Goal: Navigation & Orientation: Find specific page/section

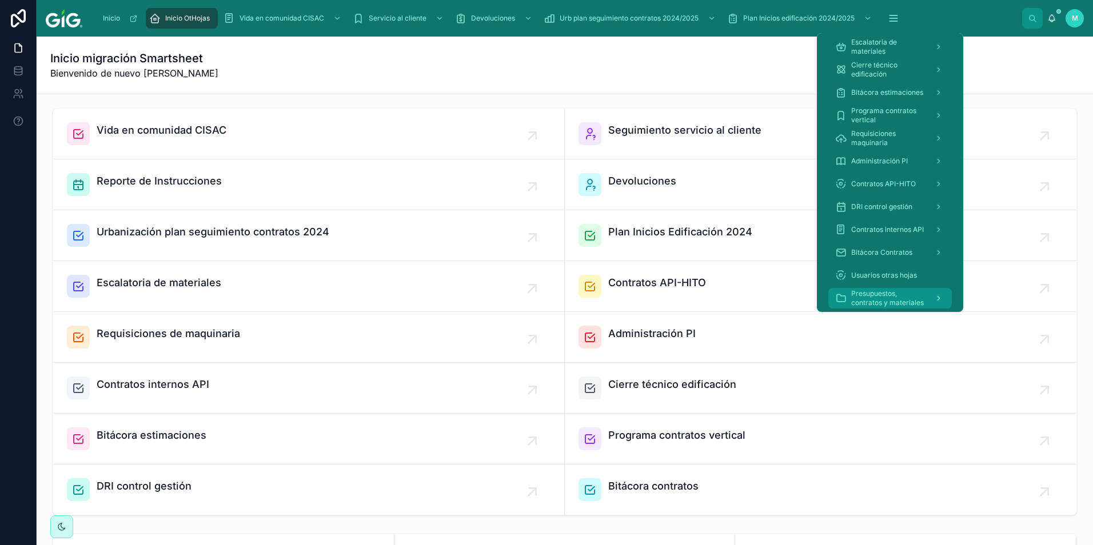
click at [854, 298] on span "Presupuestos, contratos y materiales" at bounding box center [888, 298] width 74 height 18
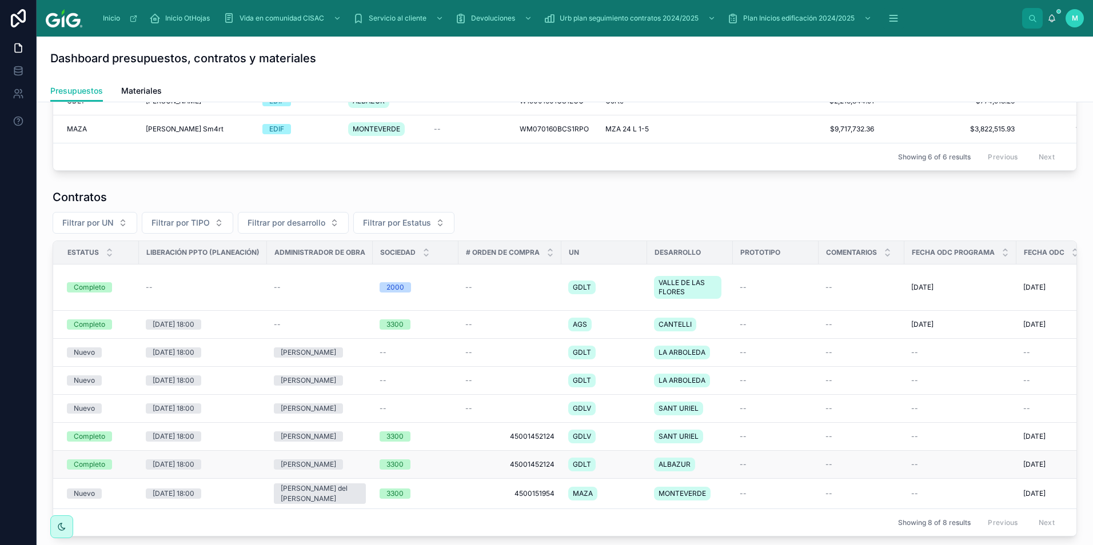
scroll to position [323, 0]
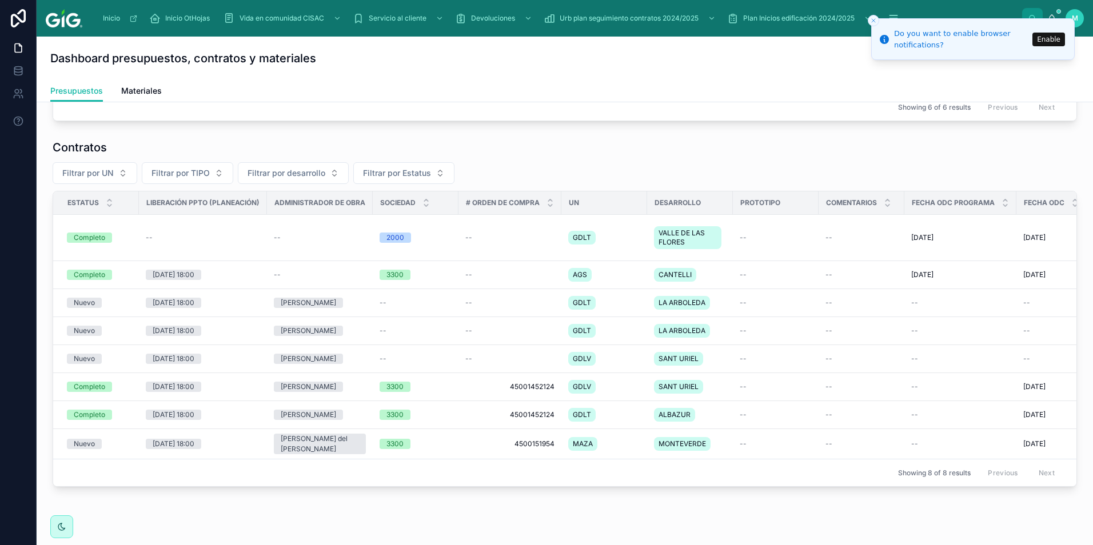
click at [854, 19] on icon "Close toast" at bounding box center [873, 20] width 7 height 7
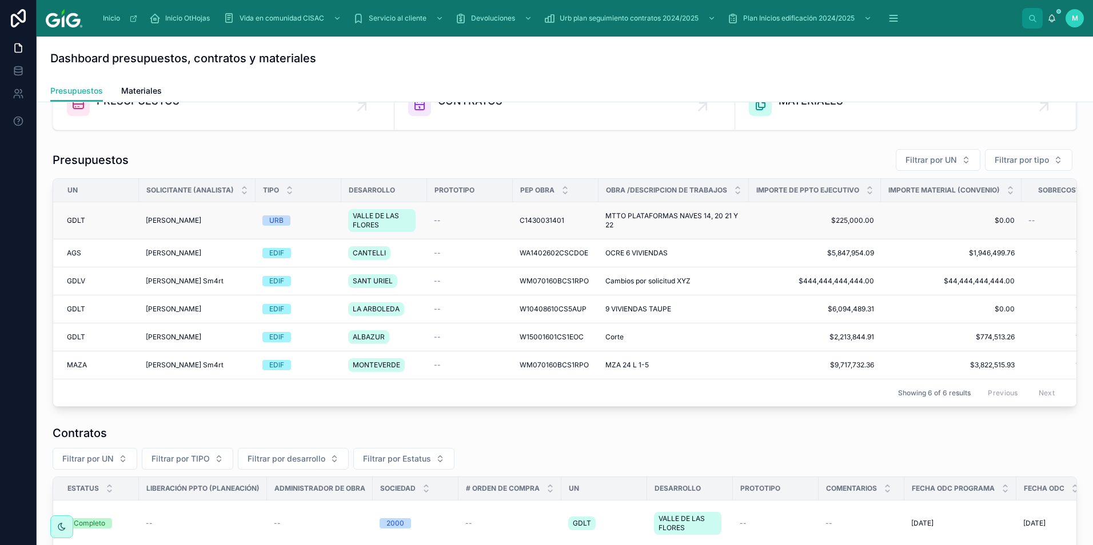
scroll to position [0, 0]
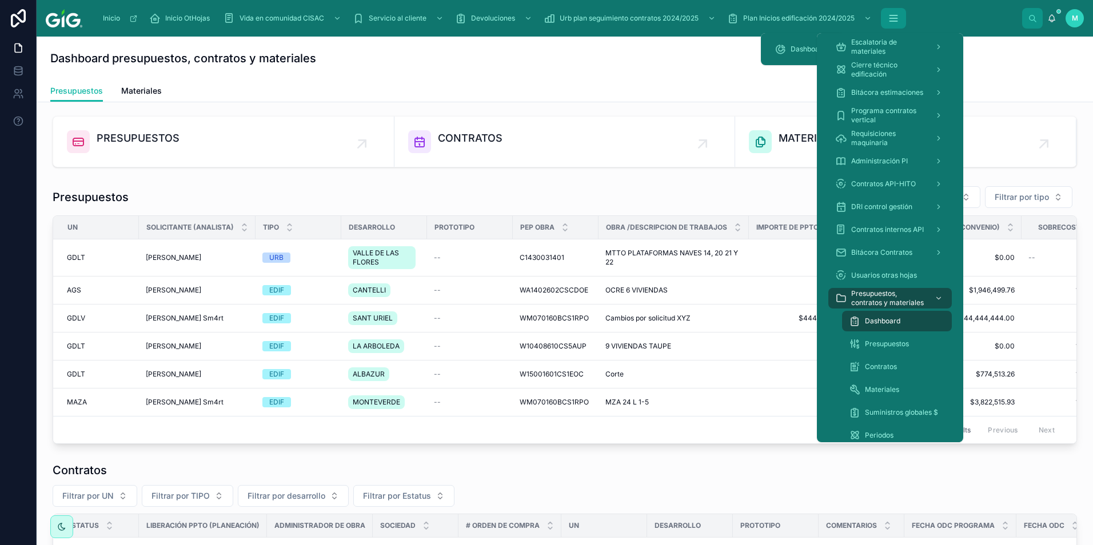
click at [854, 15] on icon "scrollable content" at bounding box center [893, 18] width 11 height 11
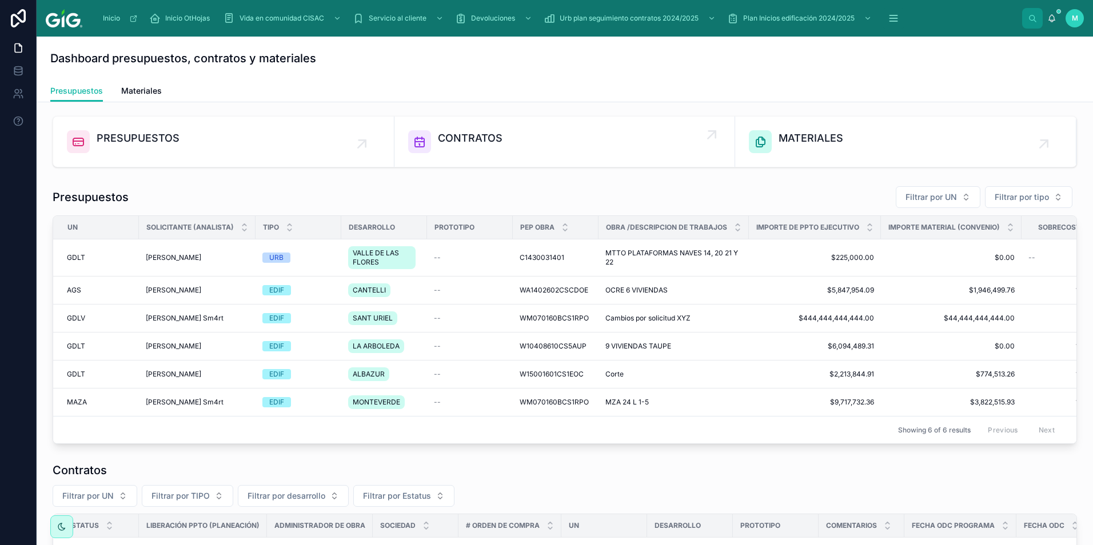
click at [474, 138] on span "CONTRATOS" at bounding box center [470, 138] width 65 height 16
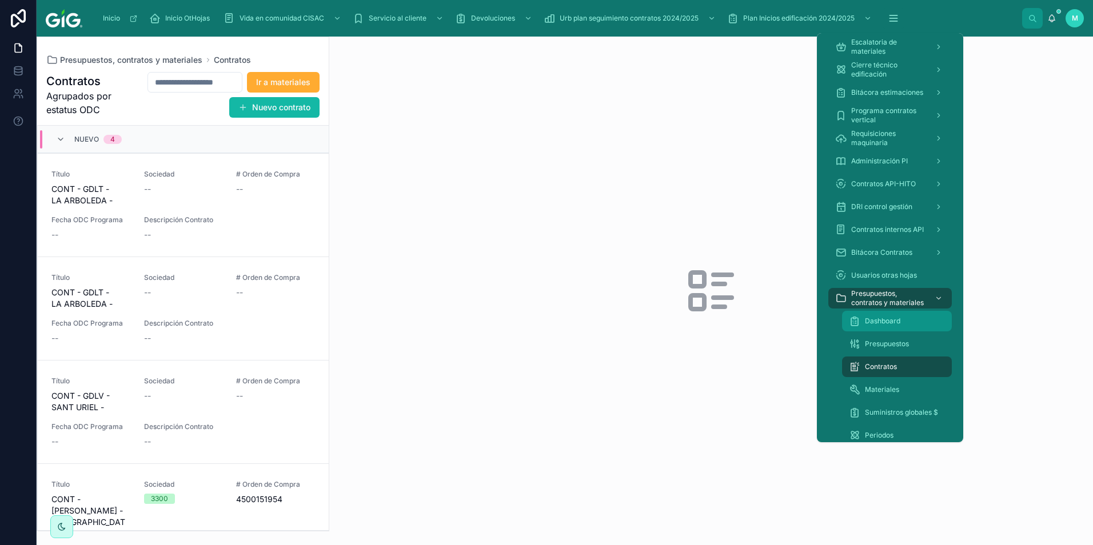
click at [854, 323] on span "Dashboard" at bounding box center [882, 321] width 35 height 9
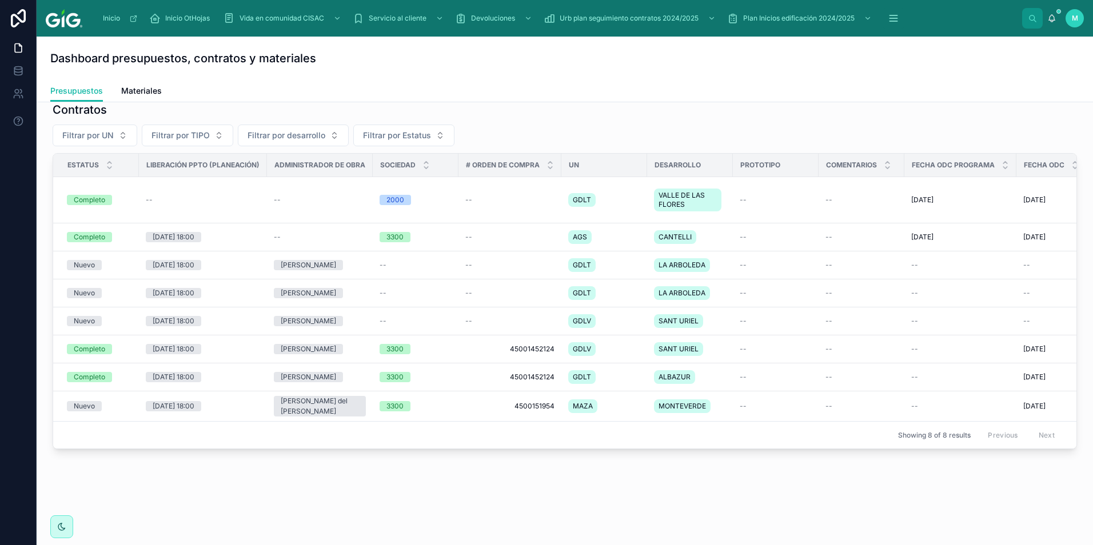
scroll to position [380, 0]
click at [854, 426] on div "Previous Next" at bounding box center [1021, 435] width 83 height 18
drag, startPoint x: 266, startPoint y: 147, endPoint x: 214, endPoint y: 157, distance: 53.0
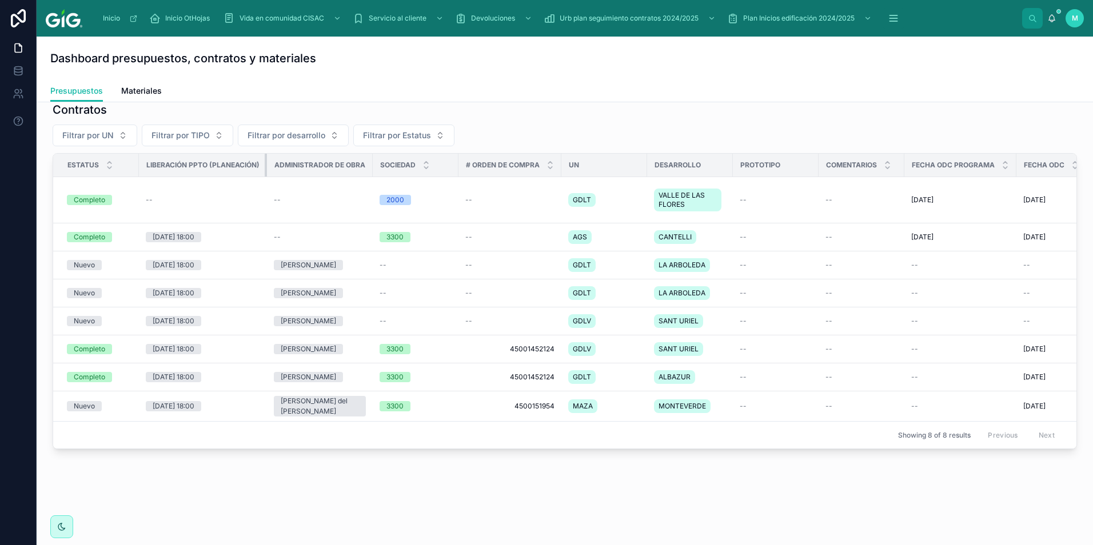
click at [214, 157] on th "Liberación PPTO (Planeación)" at bounding box center [203, 165] width 128 height 23
drag, startPoint x: 265, startPoint y: 151, endPoint x: 285, endPoint y: 161, distance: 21.7
click at [225, 158] on th "Liberación PPTO (Planeación)" at bounding box center [203, 165] width 128 height 23
drag, startPoint x: 265, startPoint y: 153, endPoint x: 206, endPoint y: 155, distance: 58.9
click at [210, 156] on th "Liberación PPTO (Planeación)" at bounding box center [203, 165] width 128 height 23
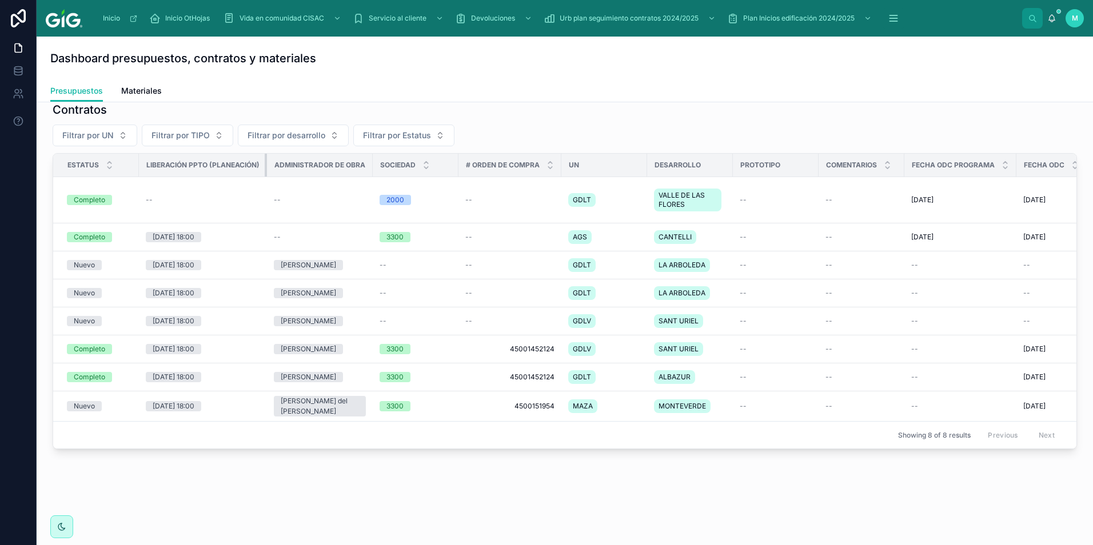
drag, startPoint x: 266, startPoint y: 151, endPoint x: 198, endPoint y: 163, distance: 69.5
click at [202, 163] on th "Liberación PPTO (Planeación)" at bounding box center [203, 165] width 128 height 23
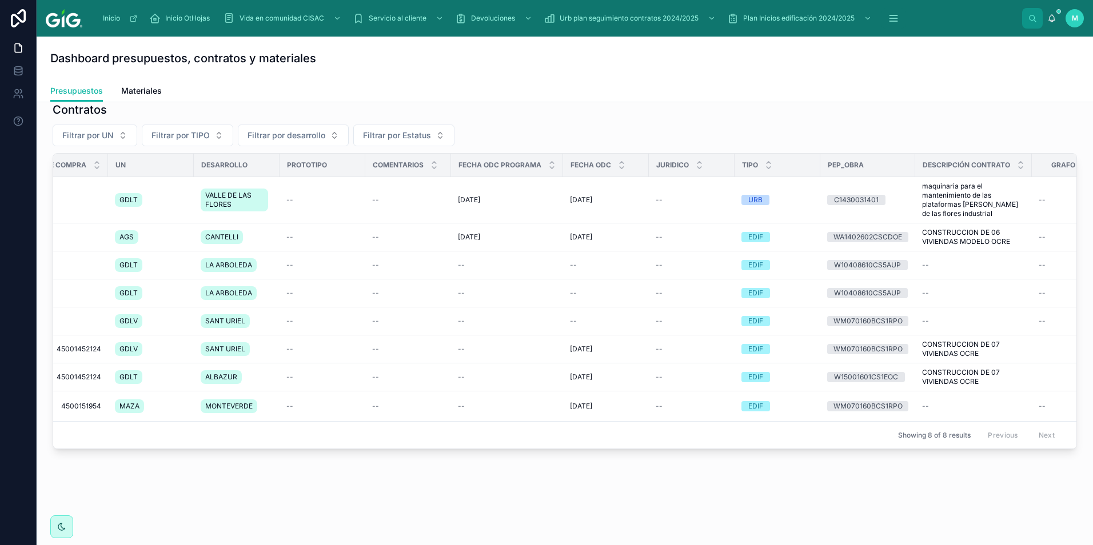
scroll to position [0, 0]
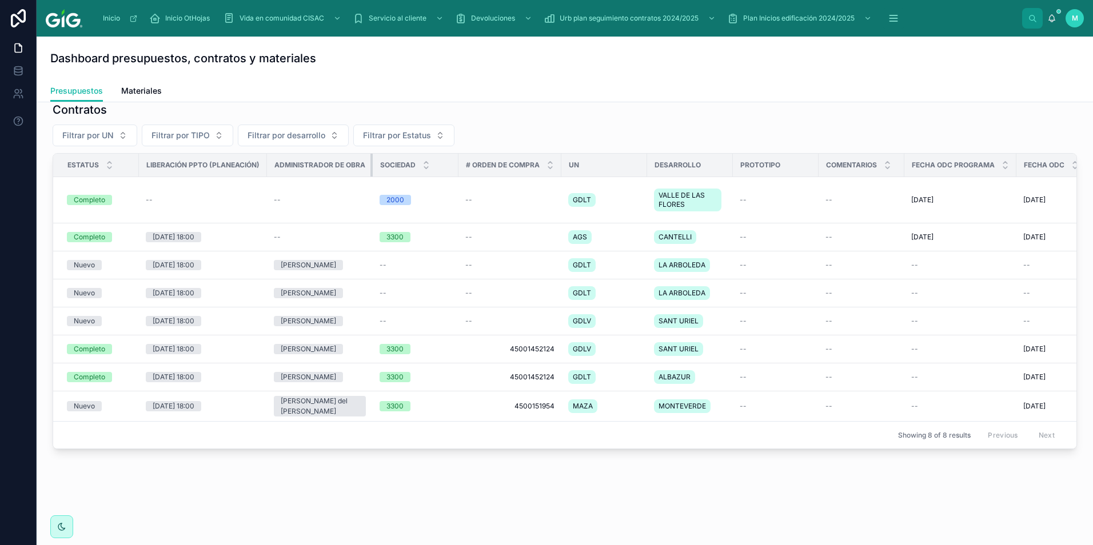
drag, startPoint x: 371, startPoint y: 150, endPoint x: 297, endPoint y: 165, distance: 75.1
click at [297, 165] on th "Administrador de Obra" at bounding box center [320, 165] width 106 height 23
drag, startPoint x: 352, startPoint y: 147, endPoint x: 307, endPoint y: 153, distance: 45.6
click at [307, 161] on span "Administrador de Obra" at bounding box center [319, 165] width 91 height 9
drag, startPoint x: 371, startPoint y: 151, endPoint x: 272, endPoint y: 157, distance: 99.6
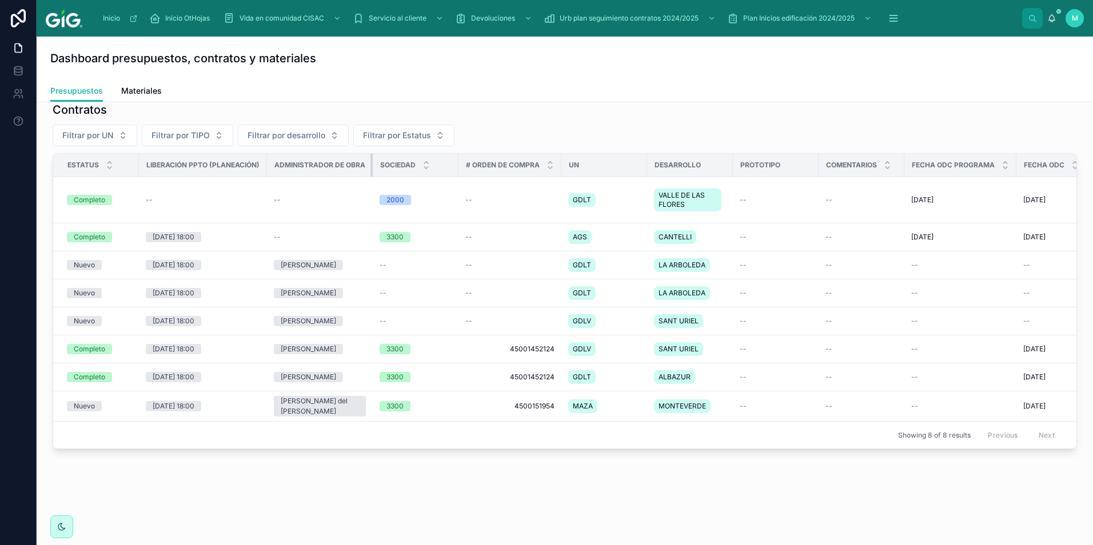
click at [303, 157] on th "Administrador de Obra" at bounding box center [320, 165] width 106 height 23
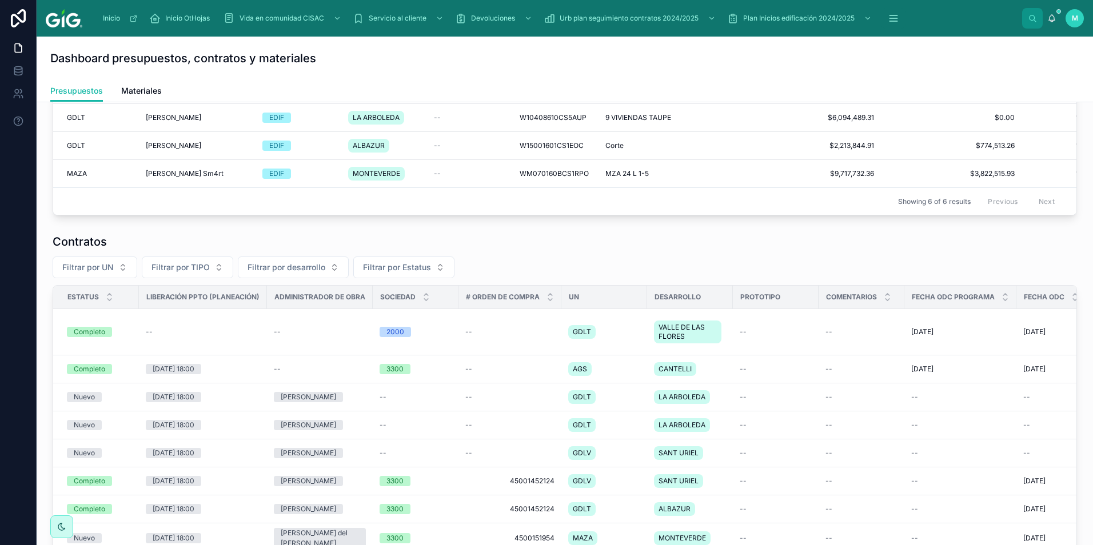
scroll to position [286, 0]
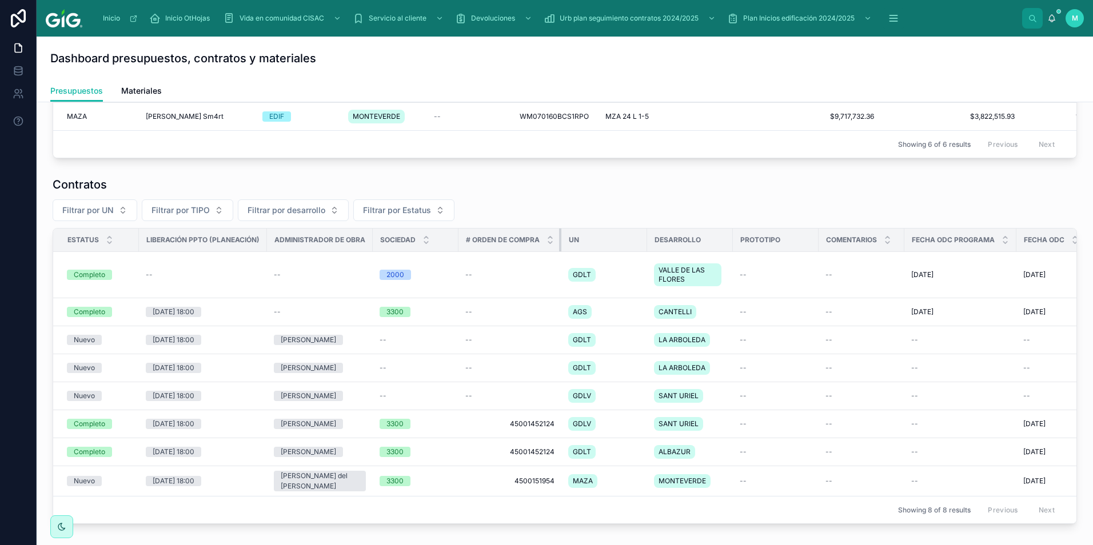
drag, startPoint x: 559, startPoint y: 242, endPoint x: 540, endPoint y: 250, distance: 21.0
click at [540, 250] on th "# Orden de Compra" at bounding box center [509, 240] width 103 height 23
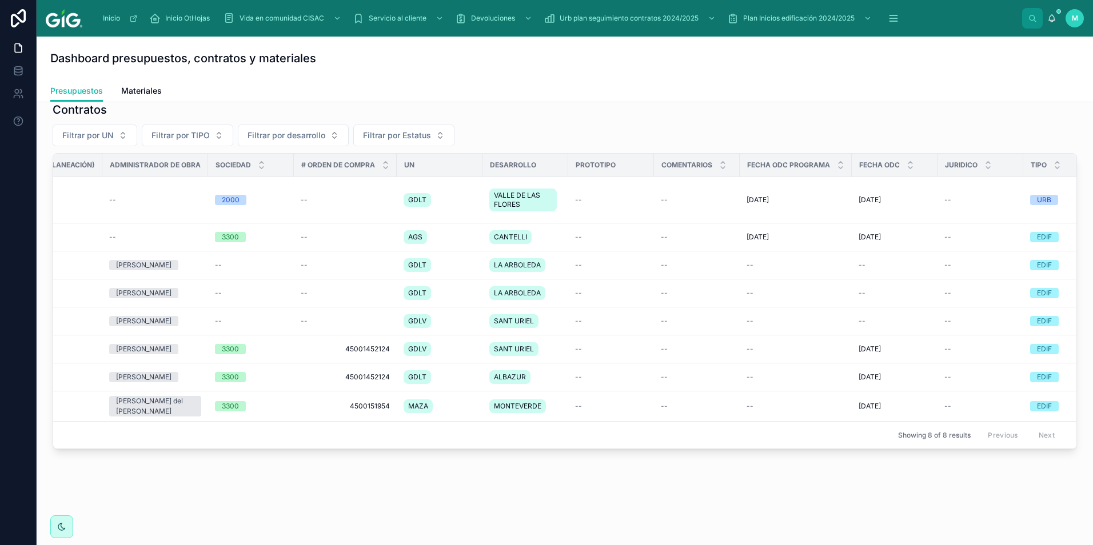
scroll to position [0, 0]
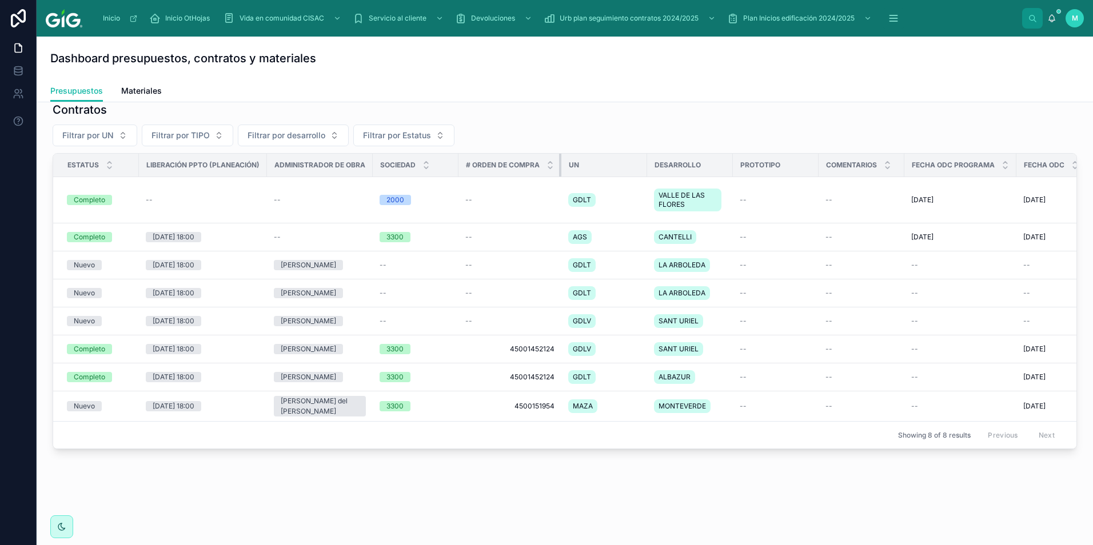
drag, startPoint x: 560, startPoint y: 146, endPoint x: 529, endPoint y: 162, distance: 34.8
click at [524, 156] on th "# Orden de Compra" at bounding box center [509, 165] width 103 height 23
click at [854, 22] on span "M" at bounding box center [1075, 18] width 6 height 9
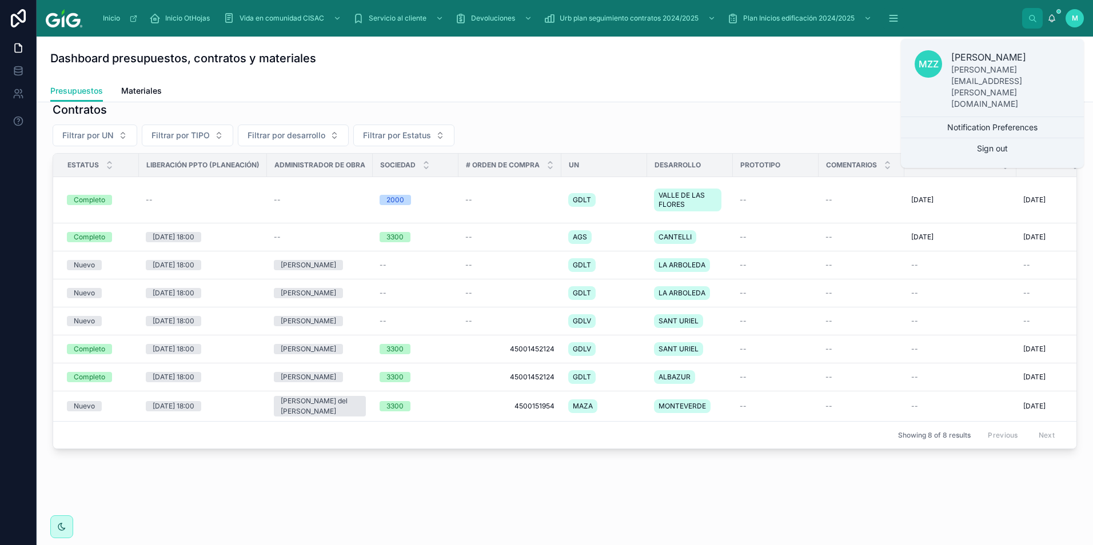
click at [854, 21] on div "Inicio Inicio OtHojas Vida en comunidad CISAC Servicio al cliente Devoluciones …" at bounding box center [556, 18] width 930 height 25
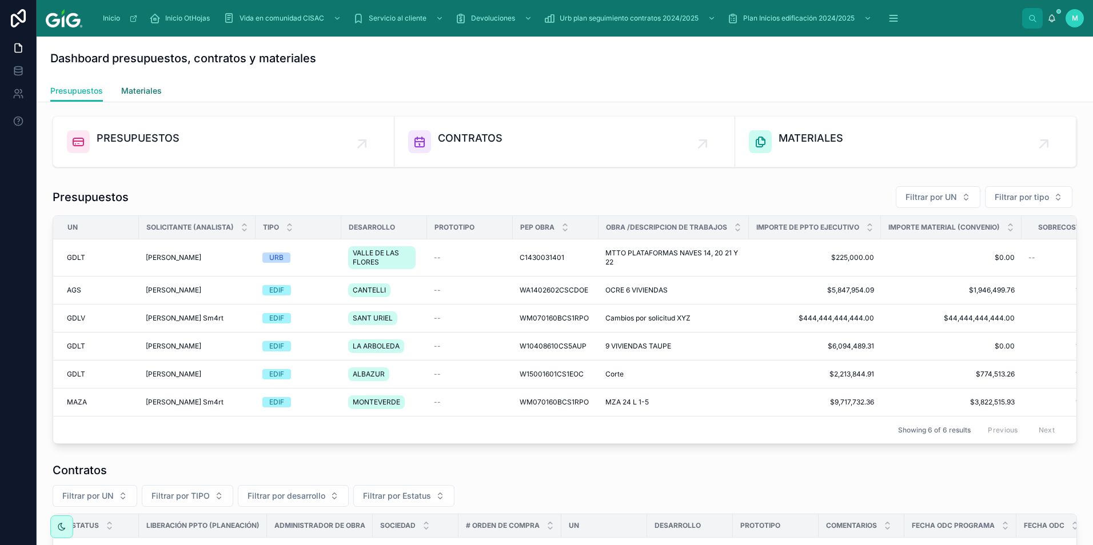
click at [133, 88] on span "Materiales" at bounding box center [141, 90] width 41 height 11
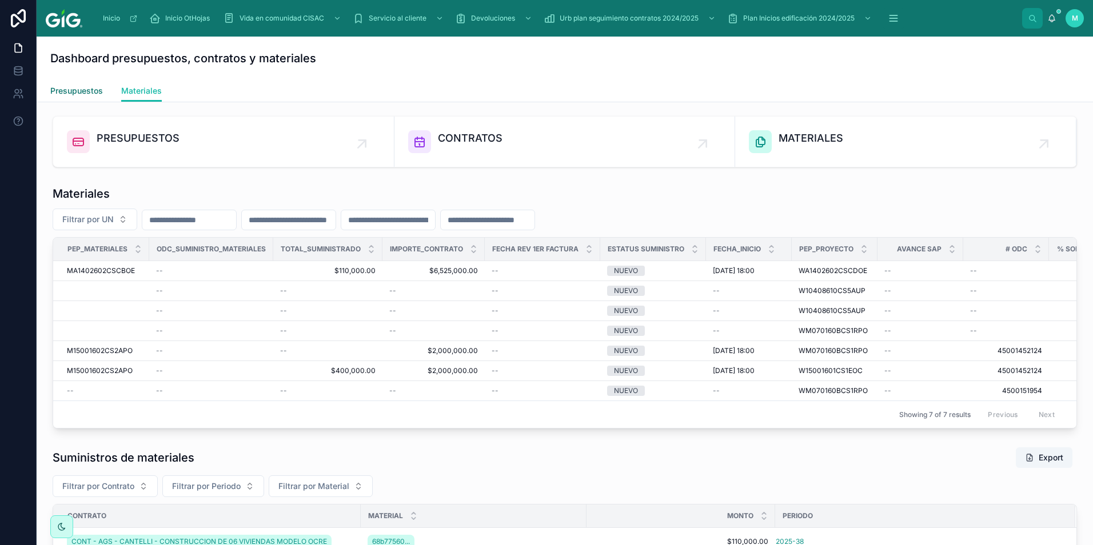
click at [83, 87] on span "Presupuestos" at bounding box center [76, 90] width 53 height 11
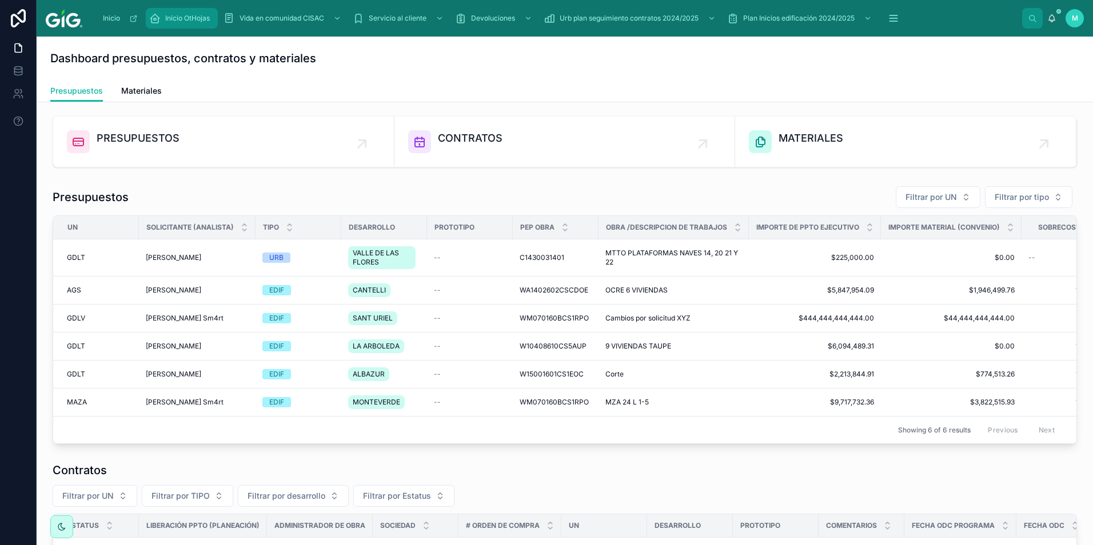
click at [160, 22] on icon "scrollable content" at bounding box center [154, 18] width 11 height 11
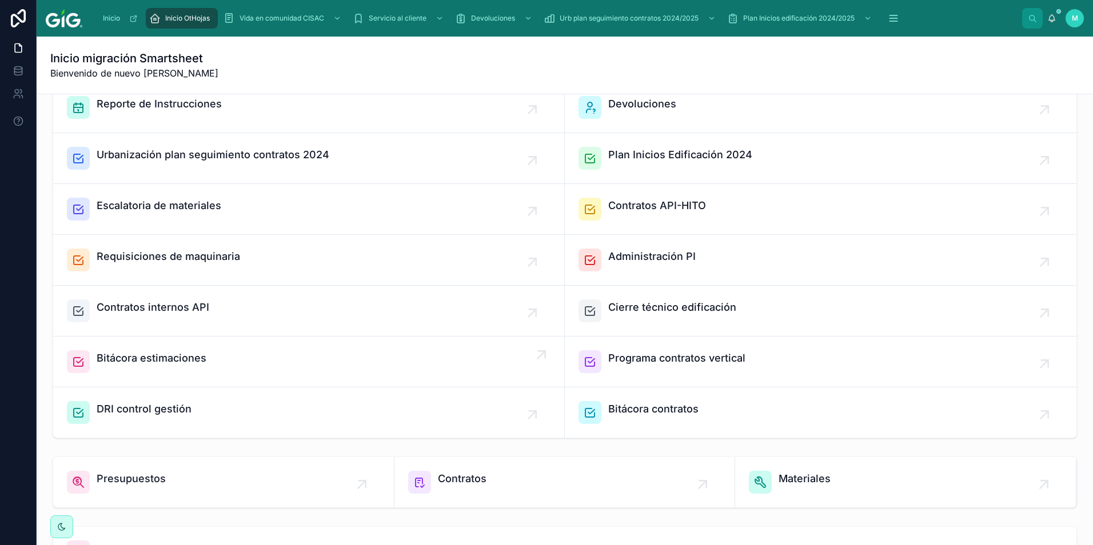
scroll to position [57, 0]
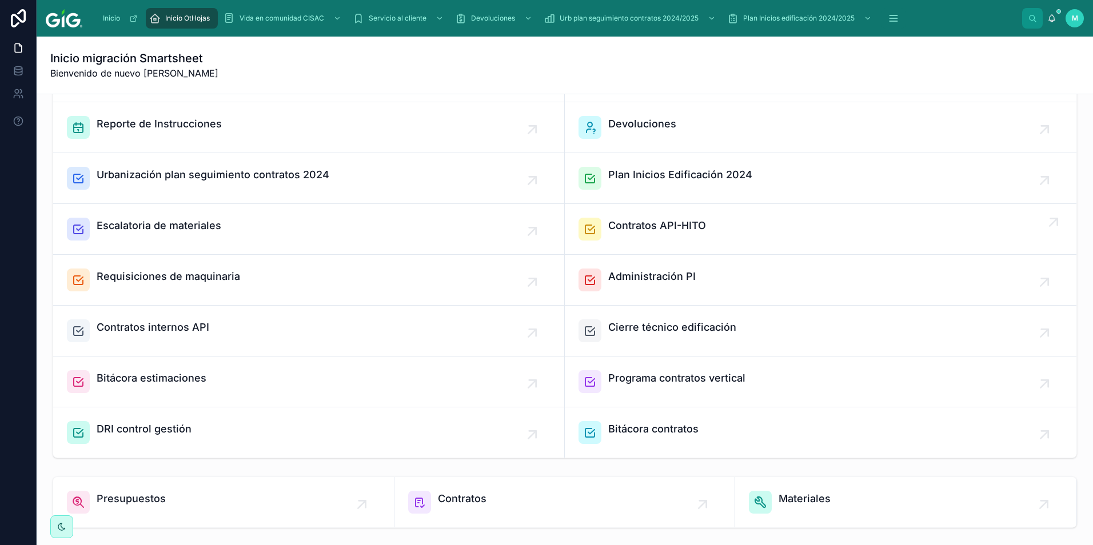
click at [666, 223] on span "Contratos API-HITO" at bounding box center [657, 226] width 98 height 16
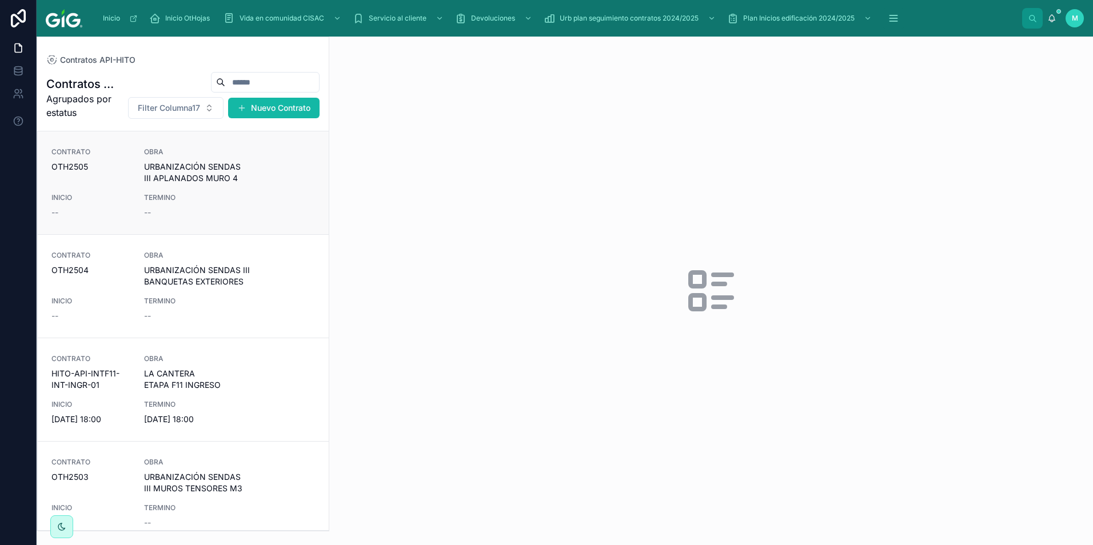
click at [88, 176] on div "CONTRATO OTH2505" at bounding box center [90, 165] width 79 height 37
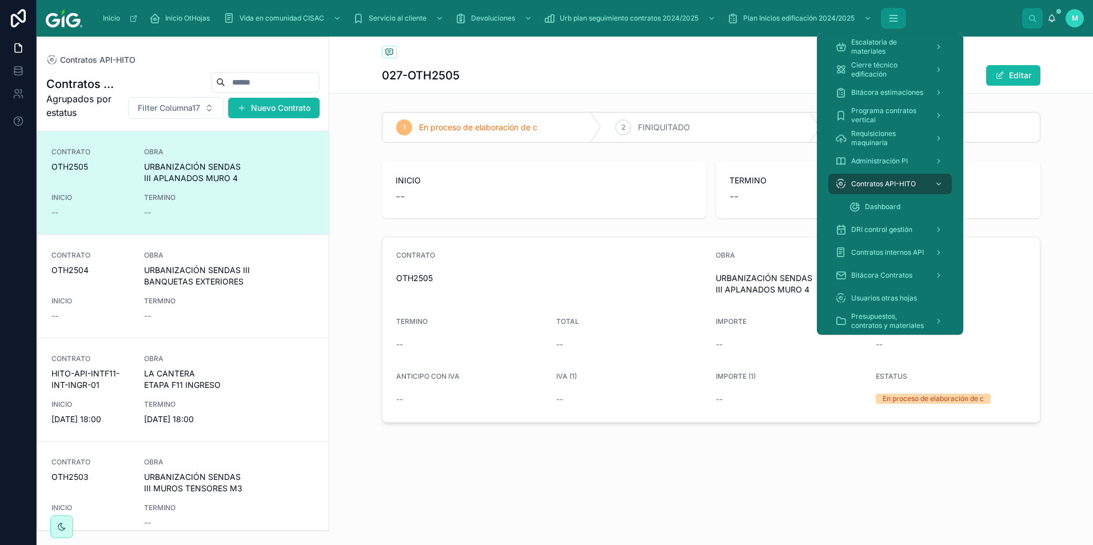
click at [854, 15] on icon "scrollable content" at bounding box center [893, 18] width 11 height 11
click at [854, 207] on span "Dashboard" at bounding box center [882, 206] width 35 height 9
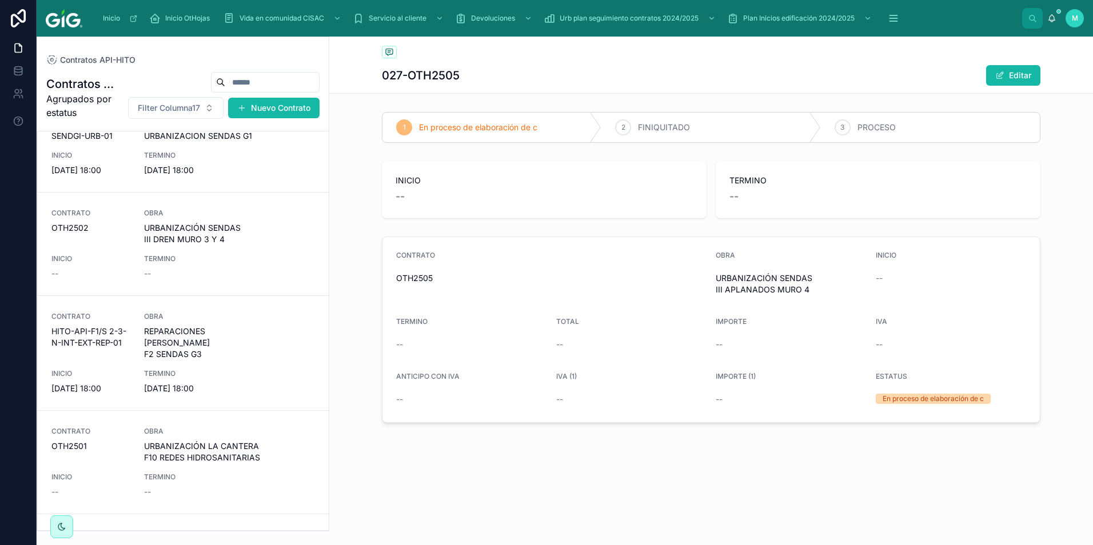
scroll to position [1086, 0]
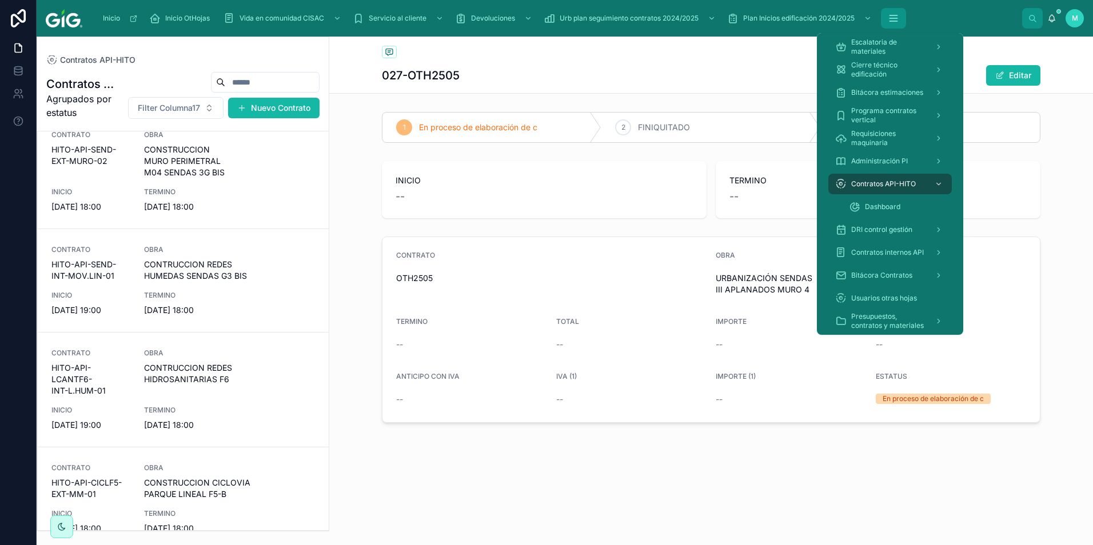
click at [854, 15] on icon "scrollable content" at bounding box center [892, 15] width 7 height 0
click at [854, 157] on span "Administración PI" at bounding box center [879, 161] width 57 height 9
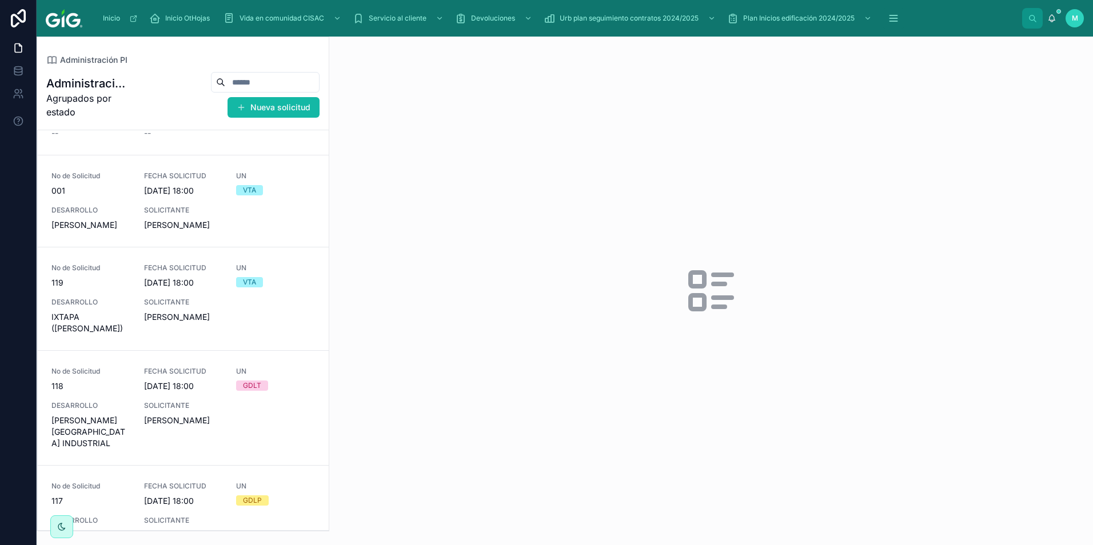
scroll to position [1086, 0]
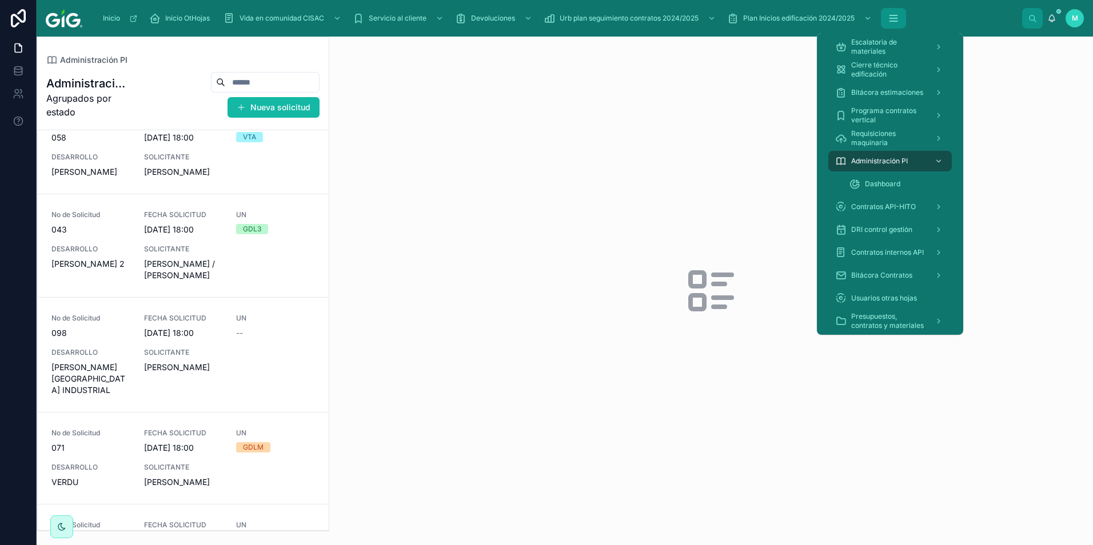
click at [854, 18] on icon "scrollable content" at bounding box center [893, 18] width 11 height 11
click at [854, 186] on span "Dashboard" at bounding box center [882, 183] width 35 height 9
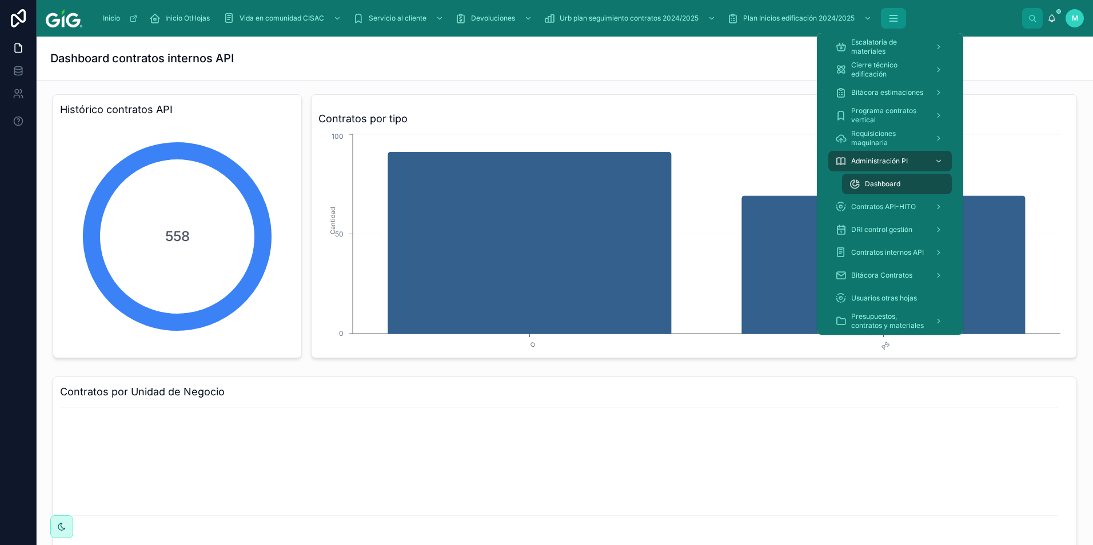
click at [854, 19] on icon "scrollable content" at bounding box center [893, 18] width 11 height 11
drag, startPoint x: 894, startPoint y: 161, endPoint x: 826, endPoint y: 152, distance: 68.0
click at [854, 161] on span "Administración PI" at bounding box center [879, 161] width 57 height 9
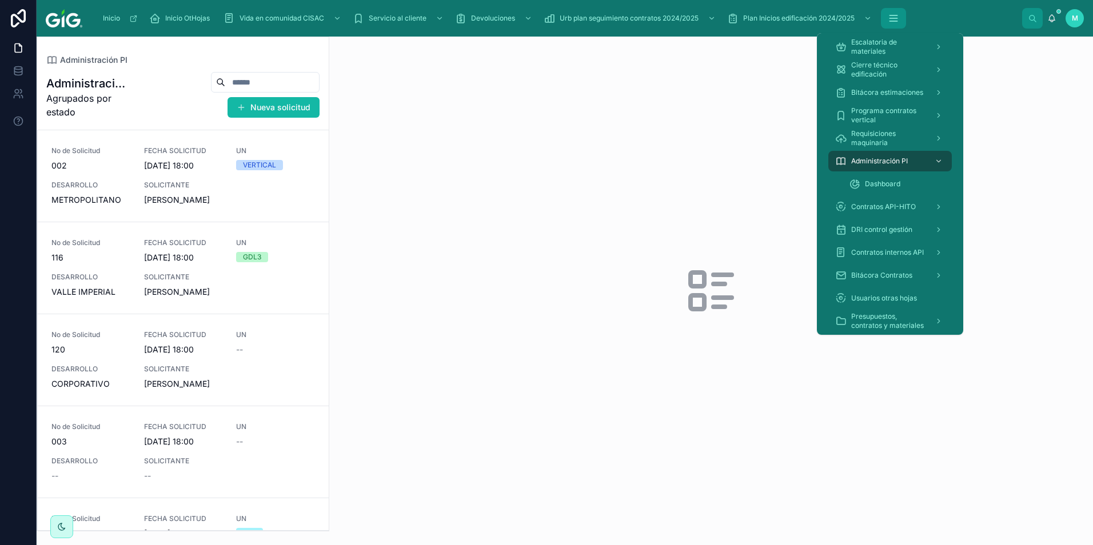
click at [854, 13] on button "scrollable content" at bounding box center [893, 18] width 25 height 21
click at [854, 184] on span "Dashboard" at bounding box center [882, 183] width 35 height 9
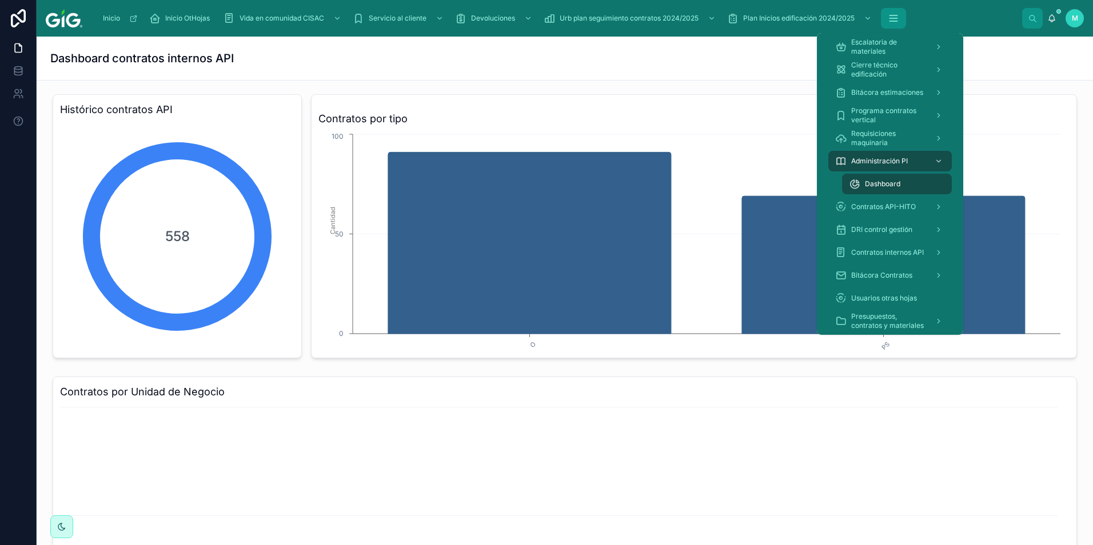
click at [854, 19] on button "scrollable content" at bounding box center [893, 18] width 25 height 21
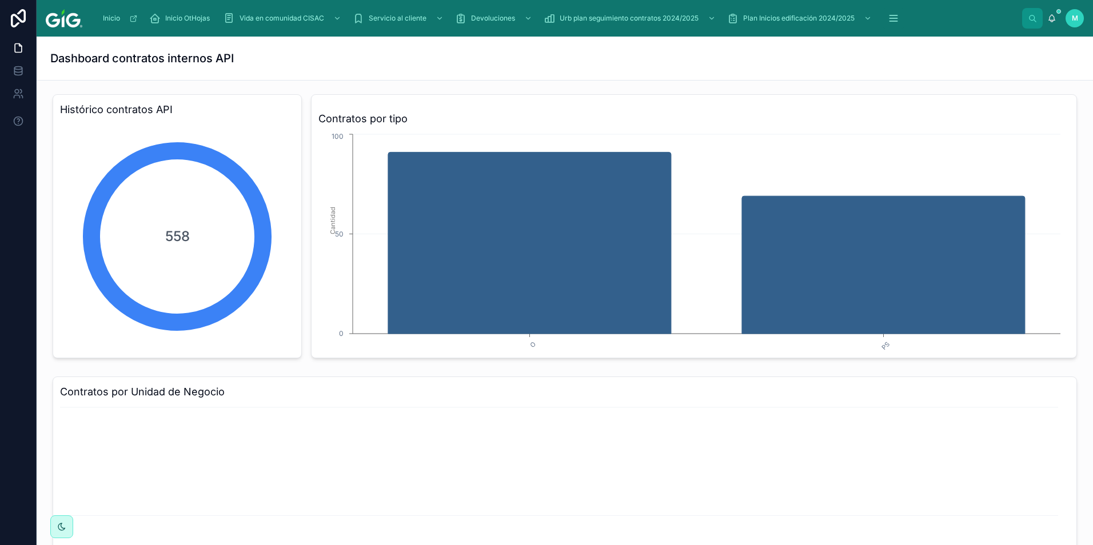
drag, startPoint x: 472, startPoint y: 400, endPoint x: 223, endPoint y: 129, distance: 368.1
click at [468, 395] on div "Contratos por Unidad de Negocio" at bounding box center [565, 504] width 1024 height 255
click at [183, 18] on span "Inicio OtHojas" at bounding box center [187, 18] width 45 height 9
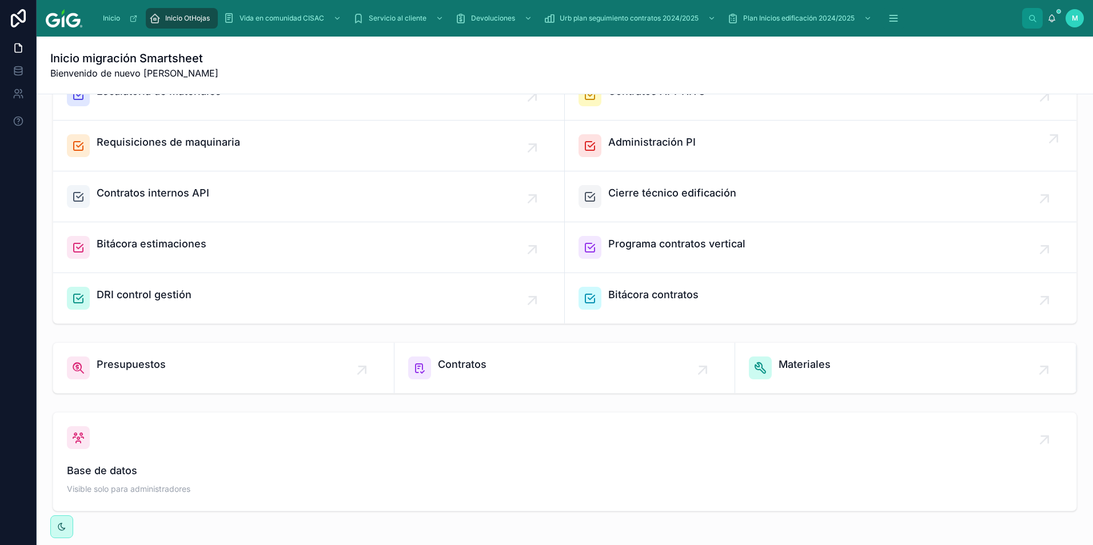
scroll to position [171, 0]
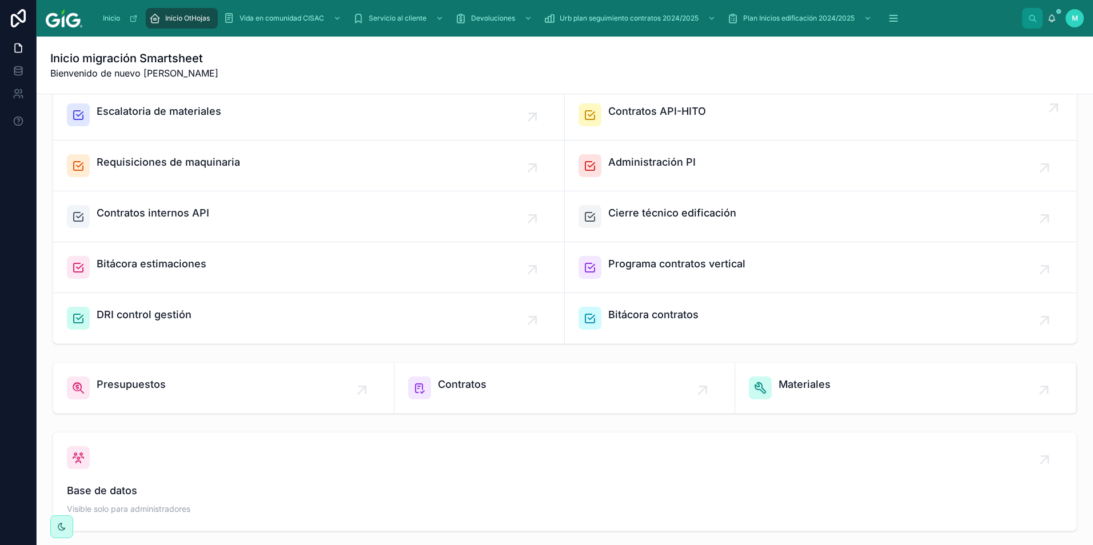
click at [622, 115] on span "Contratos API-HITO" at bounding box center [657, 111] width 98 height 16
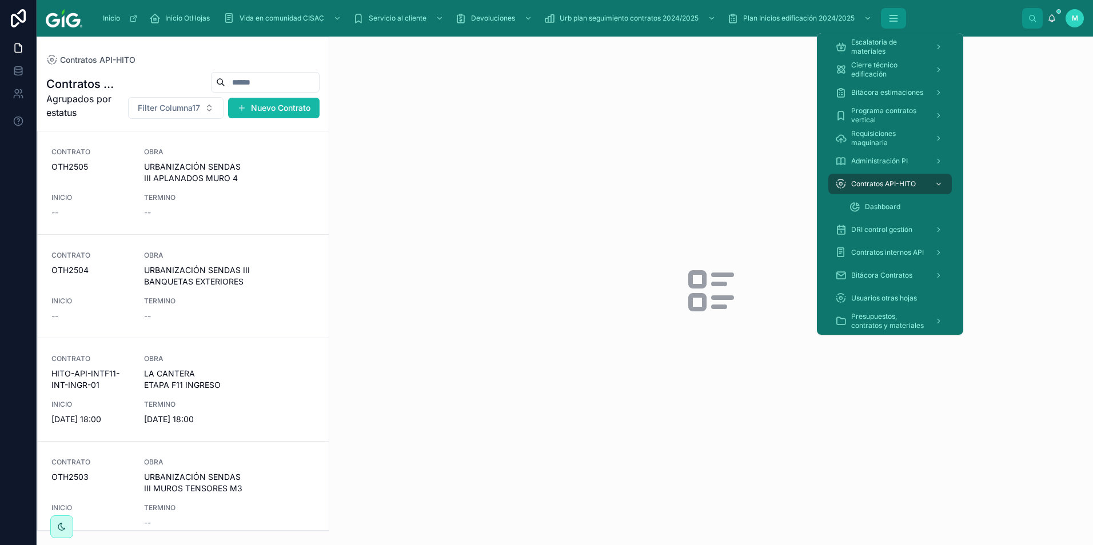
click at [854, 14] on icon "scrollable content" at bounding box center [893, 18] width 11 height 11
click at [854, 203] on span "Dashboard" at bounding box center [882, 206] width 35 height 9
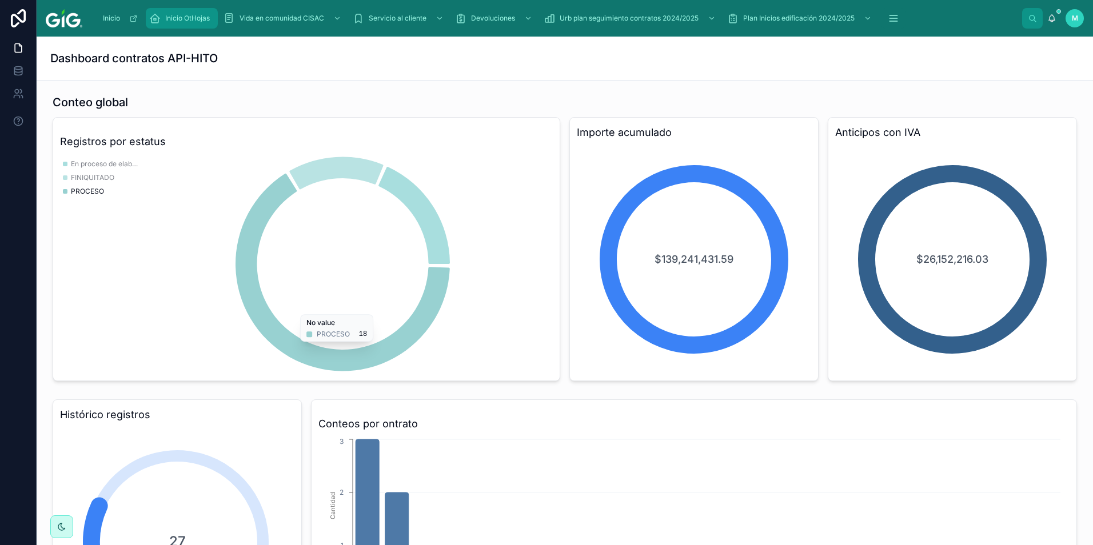
click at [191, 21] on span "Inicio OtHojas" at bounding box center [187, 18] width 45 height 9
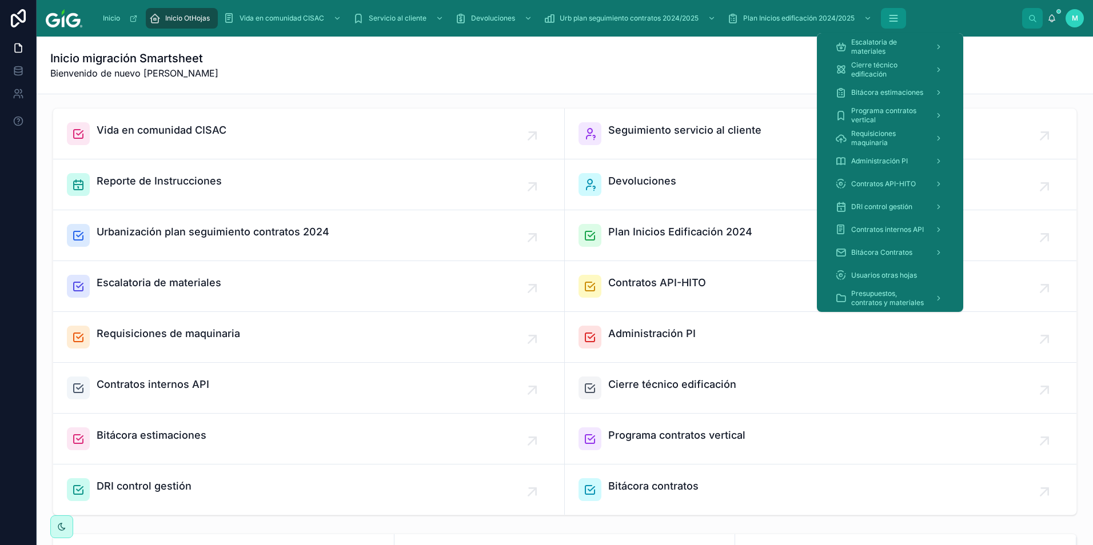
click at [854, 15] on icon "scrollable content" at bounding box center [893, 18] width 11 height 11
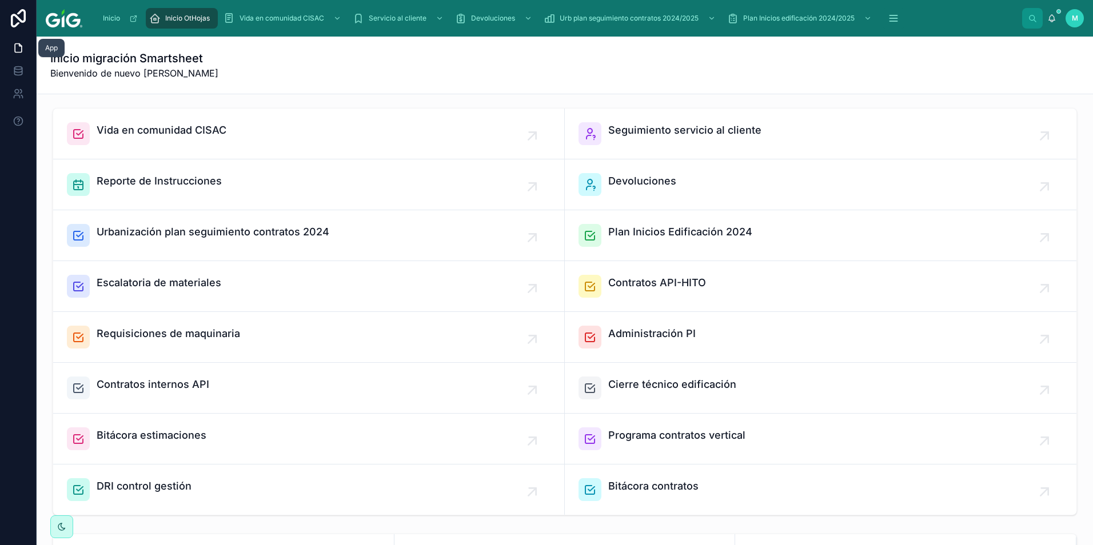
click at [19, 47] on icon at bounding box center [18, 47] width 11 height 11
